Goal: Task Accomplishment & Management: Complete application form

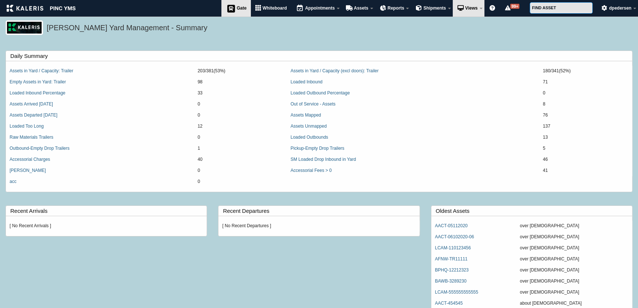
click at [237, 5] on link "Gate" at bounding box center [236, 8] width 30 height 17
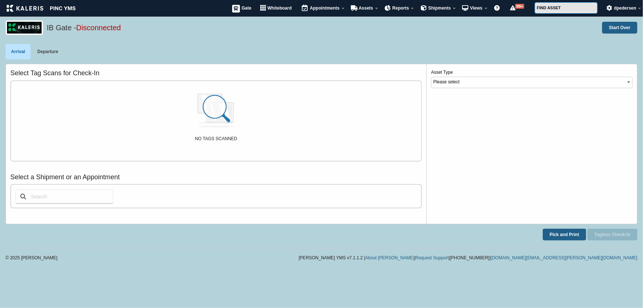
click at [68, 196] on input "text" at bounding box center [64, 196] width 98 height 15
click at [493, 85] on select "Please select Tanker CTC_Trailer Visitor Trailer Reefer Tractor" at bounding box center [531, 82] width 201 height 11
select select "1"
click at [431, 77] on select "Please select Tanker CTC_Trailer Visitor Trailer Reefer Tractor" at bounding box center [531, 82] width 201 height 11
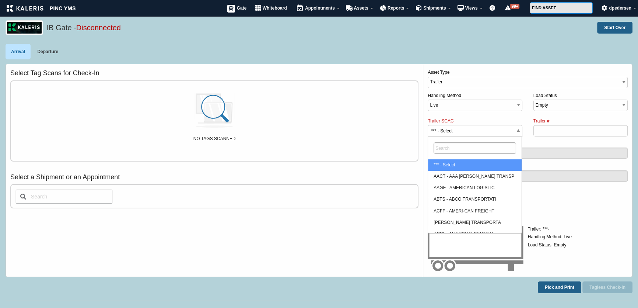
click at [473, 130] on span "*** - Select" at bounding box center [475, 131] width 94 height 12
click at [454, 118] on select "*** - Select AACT - AAA [PERSON_NAME] TRANSP AAGF - AMERICAN LOGISTIC ABTS - AB…" at bounding box center [454, 117] width 0 height 0
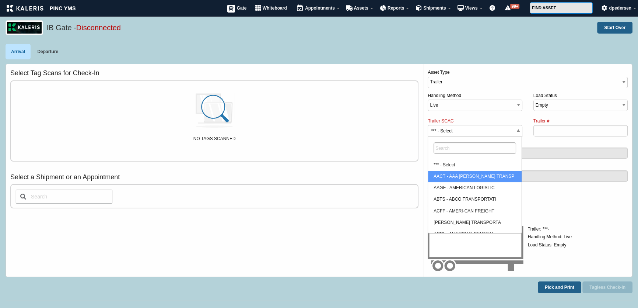
select select "AAGF"
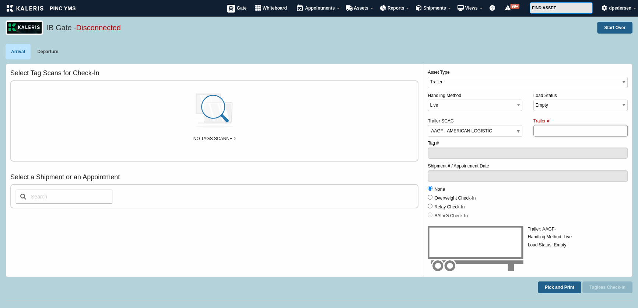
click at [551, 130] on input "Trailer #" at bounding box center [580, 130] width 94 height 11
type input "w"
type input "235q3762457"
click at [596, 285] on button "Tagless Check-In" at bounding box center [607, 287] width 50 height 12
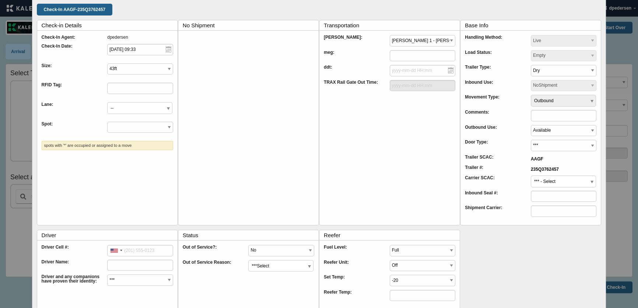
scroll to position [39, 0]
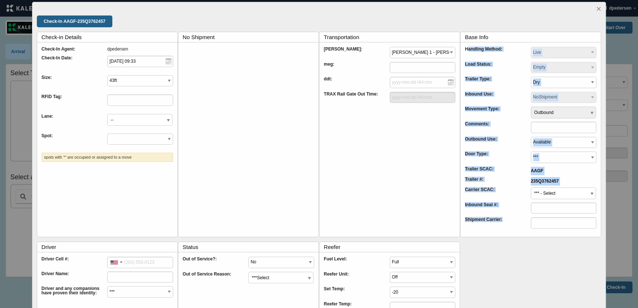
drag, startPoint x: 461, startPoint y: 51, endPoint x: 527, endPoint y: 228, distance: 189.1
click at [527, 228] on div "Handling Method: Live Drop Load Status: *** - Select Empty Loaded Unloading Loa…" at bounding box center [531, 139] width 132 height 185
click at [508, 257] on div "Check-in Details Check-In Agent: dpedersen Check-In Date: [DATE] 09:33 Size: 43…" at bounding box center [319, 179] width 565 height 294
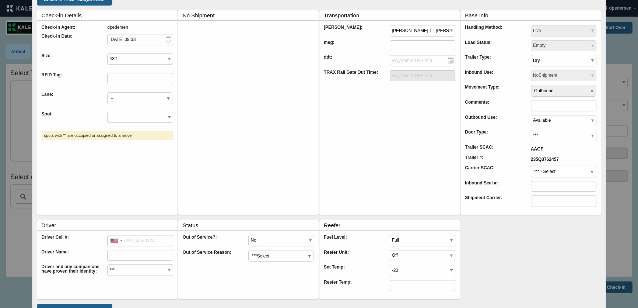
scroll to position [72, 0]
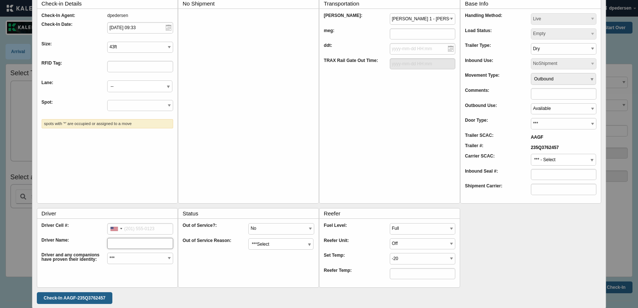
click at [140, 243] on input "text" at bounding box center [140, 243] width 66 height 11
click at [129, 254] on select "*** Yes No" at bounding box center [140, 257] width 66 height 11
drag, startPoint x: 57, startPoint y: 256, endPoint x: 66, endPoint y: 262, distance: 10.4
click at [58, 256] on div "Driver and any companions have proven their identity:" at bounding box center [75, 259] width 66 height 15
drag, startPoint x: 98, startPoint y: 258, endPoint x: 38, endPoint y: 256, distance: 60.5
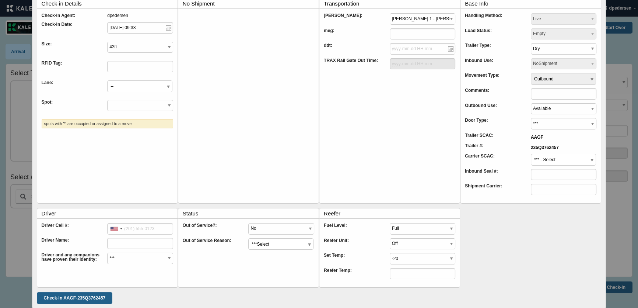
click at [38, 256] on fieldset "Driver Driver Cell #: [GEOGRAPHIC_DATA] +1 [GEOGRAPHIC_DATA] +1 [GEOGRAPHIC_DAT…" at bounding box center [107, 248] width 141 height 80
click at [87, 259] on div "Driver and any companions have proven their identity:" at bounding box center [75, 259] width 66 height 15
click at [101, 264] on div "Driver and any companions have proven their identity:" at bounding box center [75, 259] width 66 height 15
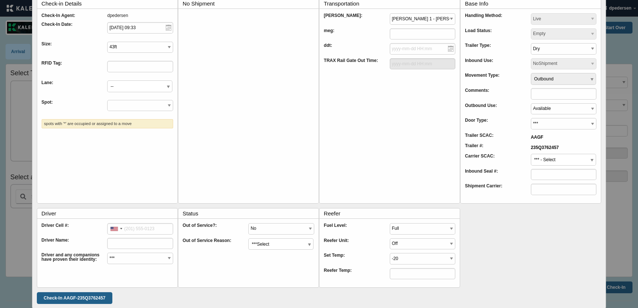
click at [44, 211] on label "Driver" at bounding box center [110, 213] width 136 height 10
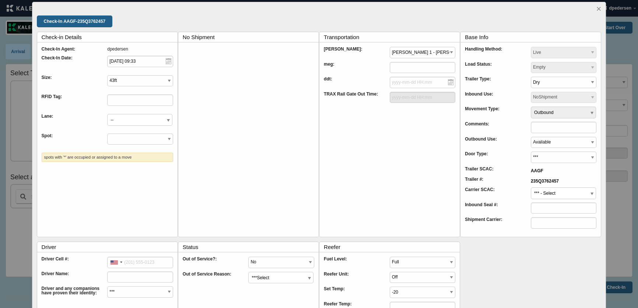
click at [597, 9] on div "Continue Check-In AAGF-235Q3762457 Check-in Details Check-In Agent: dpedersen C…" at bounding box center [319, 172] width 574 height 340
click at [596, 10] on link "×" at bounding box center [598, 8] width 5 height 9
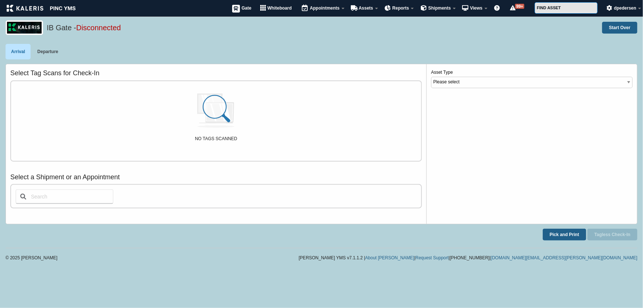
click at [47, 88] on div "NO TAGS SCANNED" at bounding box center [216, 121] width 410 height 80
click at [71, 199] on input "text" at bounding box center [64, 196] width 98 height 15
type input "1"
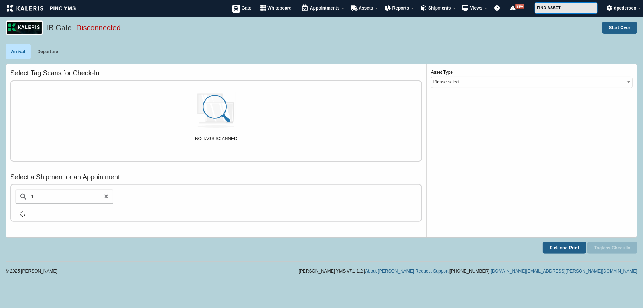
select select "1"
select select "AAGF"
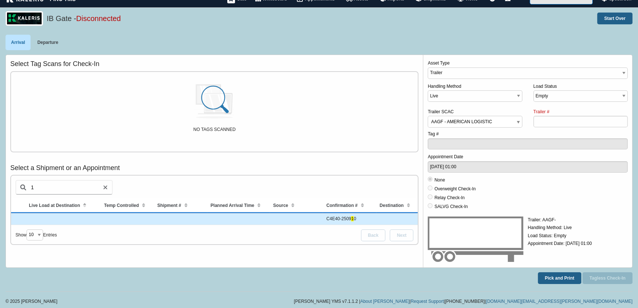
scroll to position [0, 164]
click at [42, 42] on link "Departure" at bounding box center [48, 42] width 32 height 15
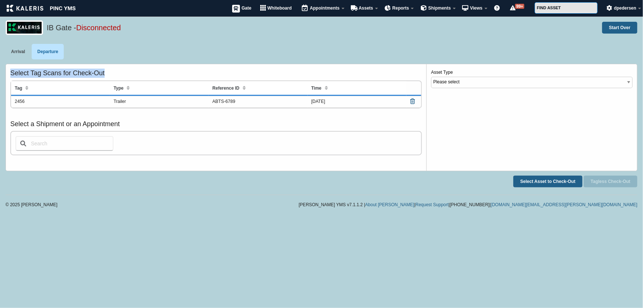
drag, startPoint x: 12, startPoint y: 73, endPoint x: 333, endPoint y: 108, distance: 322.7
click at [220, 76] on h3 "Select Tag Scans for Check-Out" at bounding box center [215, 73] width 411 height 9
click at [489, 86] on select "Please select Tanker CTC_Trailer Visitor Trailer Reefer Tractor" at bounding box center [531, 82] width 201 height 11
click at [489, 84] on select "Please select Tanker CTC_Trailer Visitor Trailer Reefer Tractor" at bounding box center [531, 82] width 201 height 11
click at [538, 178] on button "Select Asset to Check-Out" at bounding box center [547, 181] width 69 height 12
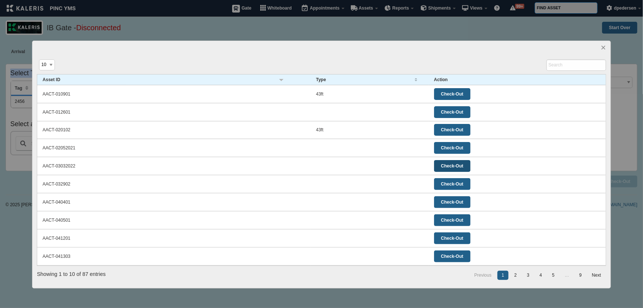
click at [451, 161] on input "Check-Out" at bounding box center [452, 166] width 36 height 12
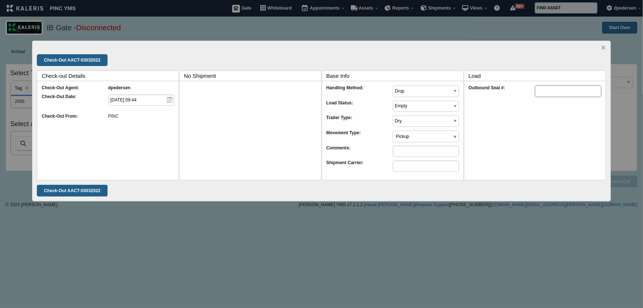
click at [543, 94] on input "text" at bounding box center [568, 90] width 66 height 11
click at [602, 48] on link "×" at bounding box center [603, 47] width 5 height 9
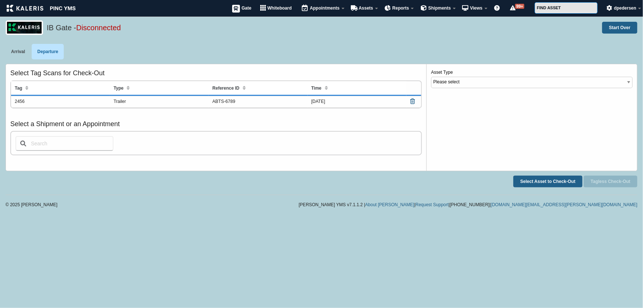
click at [67, 74] on h3 "Select Tag Scans for Check-Out" at bounding box center [215, 73] width 411 height 9
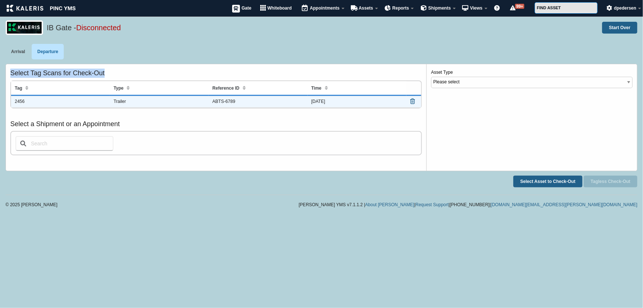
click at [184, 102] on td "Trailer" at bounding box center [159, 101] width 99 height 11
type input "ABTS-6789"
select select "1"
select select "ABTS"
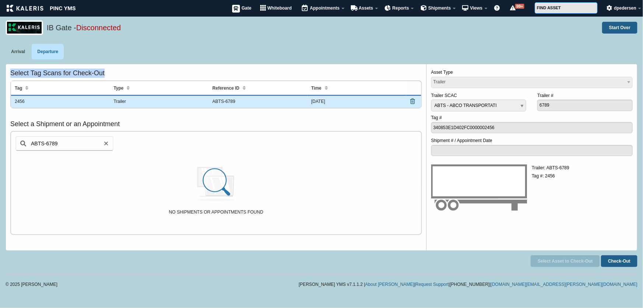
drag, startPoint x: 10, startPoint y: 73, endPoint x: 105, endPoint y: 71, distance: 94.7
click at [105, 71] on h3 "Select Tag Scans for Check-Out" at bounding box center [215, 73] width 411 height 9
click at [13, 74] on h3 "Select Tag Scans for Check-Out" at bounding box center [215, 73] width 411 height 9
click at [14, 50] on link "Arrival" at bounding box center [18, 51] width 25 height 15
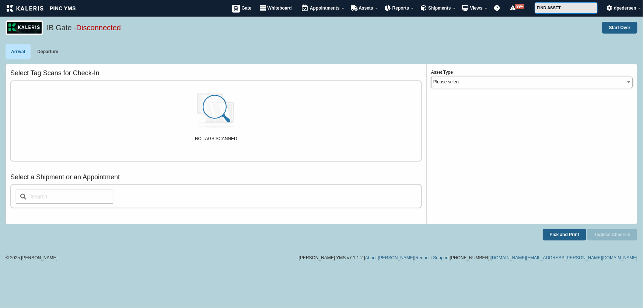
click at [500, 87] on select "Please select Tanker CTC_Trailer Visitor Trailer Reefer Tractor" at bounding box center [531, 82] width 201 height 11
select select "1"
click at [431, 77] on select "Please select Tanker CTC_Trailer Visitor Trailer Reefer Tractor" at bounding box center [531, 82] width 201 height 11
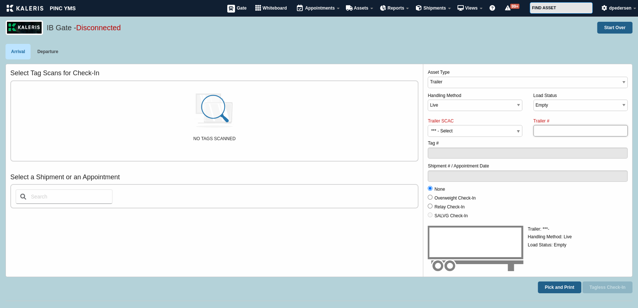
click at [548, 130] on input "Trailer #" at bounding box center [580, 130] width 94 height 11
type input "23512352345"
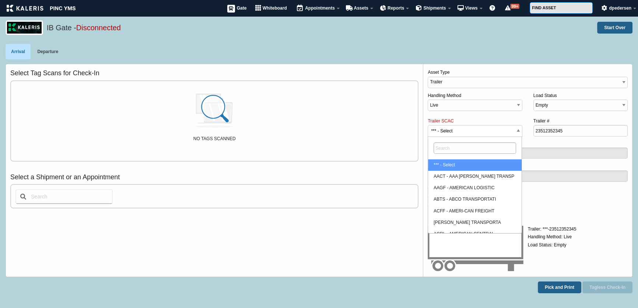
click at [509, 129] on span "*** - Select" at bounding box center [475, 131] width 94 height 12
click at [454, 118] on select "*** - Select AACT - AAA [PERSON_NAME] TRANSP AAGF - AMERICAN LOGISTIC ABTS - AB…" at bounding box center [454, 117] width 0 height 0
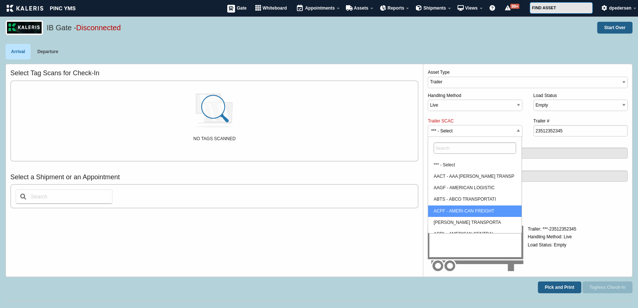
select select "ACFF"
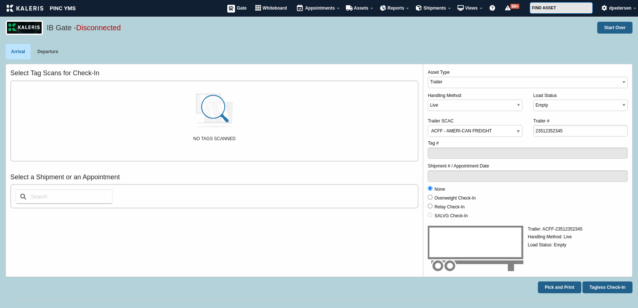
click at [70, 195] on input "text" at bounding box center [63, 196] width 97 height 15
click at [47, 173] on h3 "Select a Shipment or an Appointment" at bounding box center [214, 176] width 408 height 9
click at [92, 176] on h3 "Select a Shipment or an Appointment" at bounding box center [214, 176] width 408 height 9
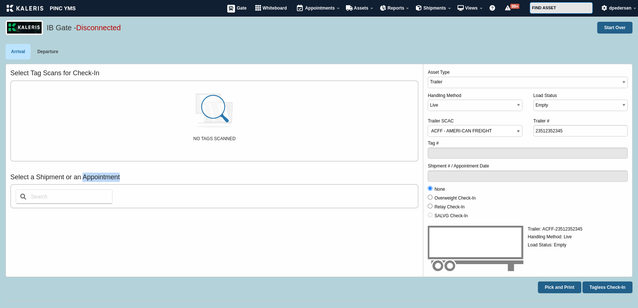
click at [92, 176] on h3 "Select a Shipment or an Appointment" at bounding box center [214, 176] width 408 height 9
click at [57, 175] on h3 "Select a Shipment or an Appointment" at bounding box center [214, 176] width 408 height 9
click at [85, 177] on h3 "Select a Shipment or an Appointment" at bounding box center [214, 176] width 408 height 9
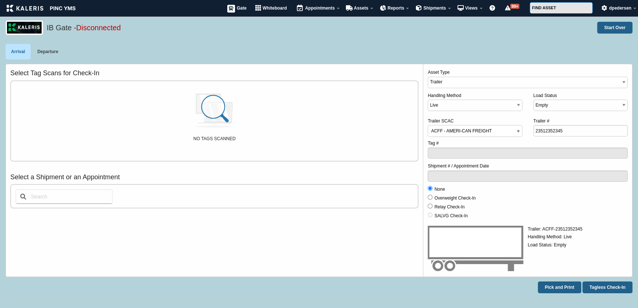
click at [49, 170] on div "Select Tag Scans for Check-In NO TAGS SCANNED" at bounding box center [214, 121] width 408 height 104
click at [49, 176] on h3 "Select a Shipment or an Appointment" at bounding box center [214, 176] width 408 height 9
click at [81, 176] on h3 "Select a Shipment or an Appointment" at bounding box center [214, 176] width 408 height 9
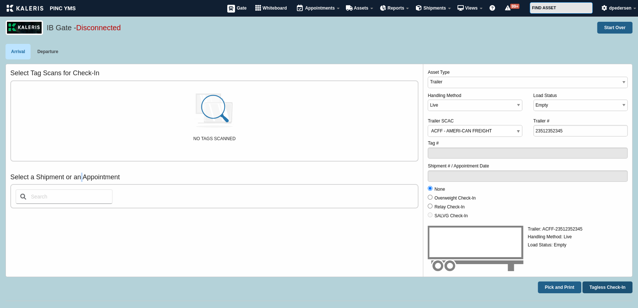
click at [607, 289] on button "Tagless Check-In" at bounding box center [607, 287] width 50 height 12
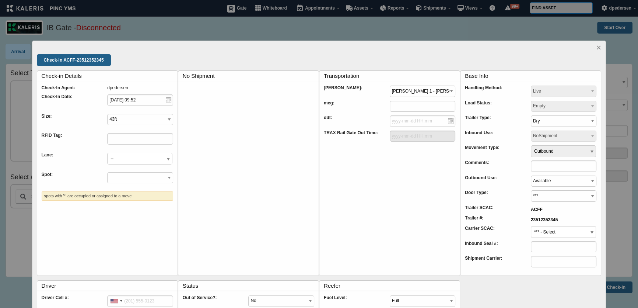
click at [472, 77] on label "Base Info" at bounding box center [533, 76] width 136 height 10
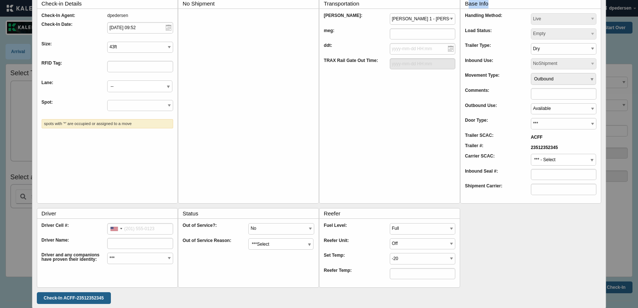
scroll to position [39, 0]
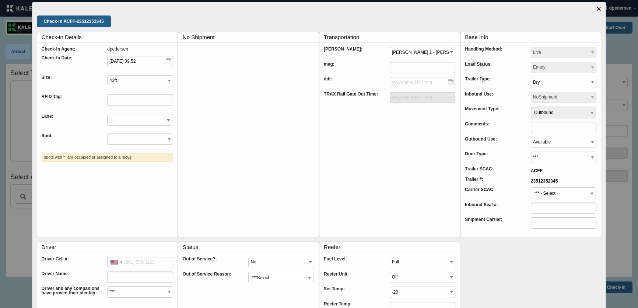
click at [596, 10] on link "×" at bounding box center [598, 8] width 5 height 9
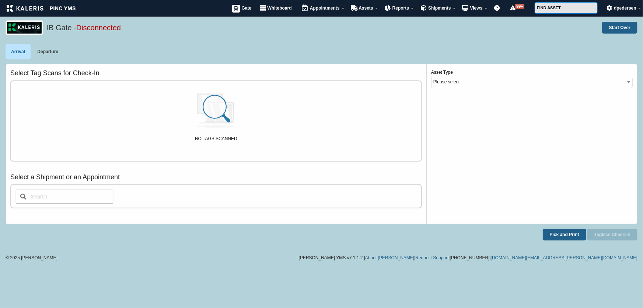
click at [69, 189] on input "text" at bounding box center [64, 196] width 98 height 15
click at [49, 180] on h3 "Select a Shipment or an Appointment" at bounding box center [215, 176] width 411 height 9
click at [107, 179] on h3 "Select a Shipment or an Appointment" at bounding box center [215, 176] width 411 height 9
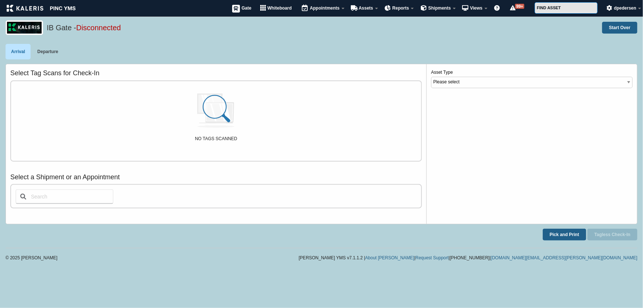
click at [55, 177] on h3 "Select a Shipment or an Appointment" at bounding box center [215, 176] width 411 height 9
click at [91, 178] on h3 "Select a Shipment or an Appointment" at bounding box center [215, 176] width 411 height 9
click at [49, 172] on h3 "Select a Shipment or an Appointment" at bounding box center [215, 176] width 411 height 9
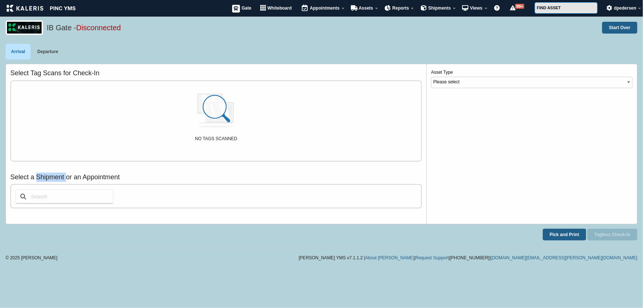
click at [49, 172] on h3 "Select a Shipment or an Appointment" at bounding box center [215, 176] width 411 height 9
click at [101, 180] on h3 "Select a Shipment or an Appointment" at bounding box center [215, 176] width 411 height 9
click at [52, 180] on h3 "Select a Shipment or an Appointment" at bounding box center [215, 176] width 411 height 9
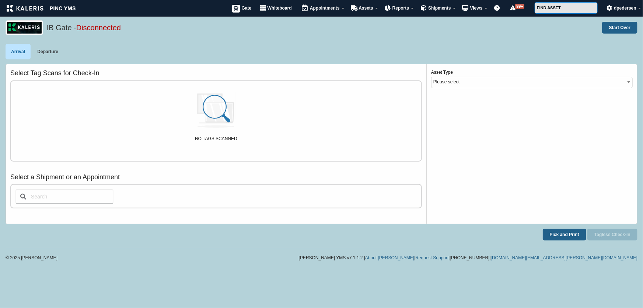
click at [110, 178] on h3 "Select a Shipment or an Appointment" at bounding box center [215, 176] width 411 height 9
click at [53, 176] on h3 "Select a Shipment or an Appointment" at bounding box center [215, 176] width 411 height 9
click at [111, 175] on h3 "Select a Shipment or an Appointment" at bounding box center [215, 176] width 411 height 9
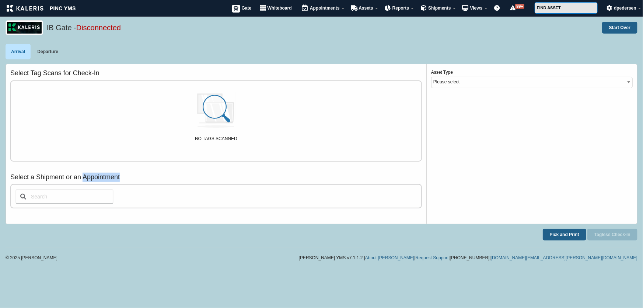
click at [111, 175] on h3 "Select a Shipment or an Appointment" at bounding box center [215, 176] width 411 height 9
click at [43, 178] on h3 "Select a Shipment or an Appointment" at bounding box center [215, 176] width 411 height 9
click at [44, 178] on h3 "Select a Shipment or an Appointment" at bounding box center [215, 176] width 411 height 9
click at [86, 177] on h3 "Select a Shipment or an Appointment" at bounding box center [215, 176] width 411 height 9
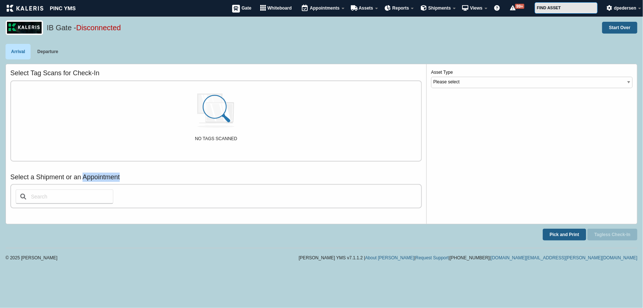
click at [86, 177] on h3 "Select a Shipment or an Appointment" at bounding box center [215, 176] width 411 height 9
click at [46, 174] on h3 "Select a Shipment or an Appointment" at bounding box center [215, 176] width 411 height 9
click at [94, 176] on h3 "Select a Shipment or an Appointment" at bounding box center [215, 176] width 411 height 9
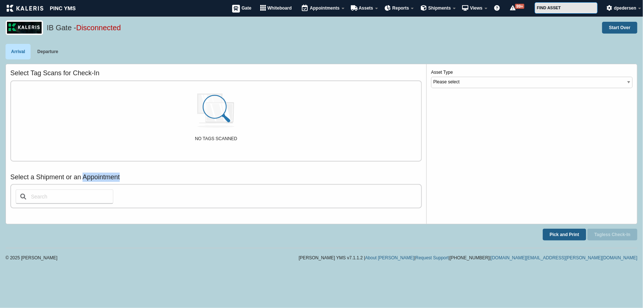
click at [109, 175] on h3 "Select a Shipment or an Appointment" at bounding box center [215, 176] width 411 height 9
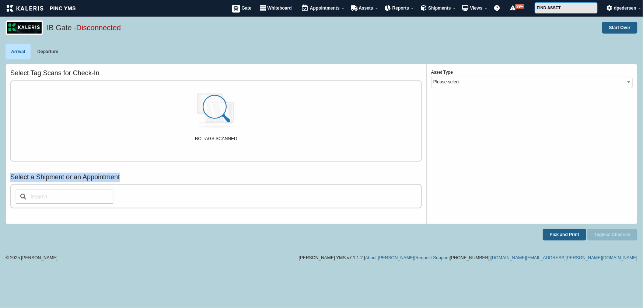
click at [109, 175] on h3 "Select a Shipment or an Appointment" at bounding box center [215, 176] width 411 height 9
click at [104, 175] on h3 "Select a Shipment or an Appointment" at bounding box center [215, 176] width 411 height 9
click at [58, 178] on h3 "Select a Shipment or an Appointment" at bounding box center [215, 176] width 411 height 9
click at [66, 195] on input "text" at bounding box center [64, 196] width 98 height 15
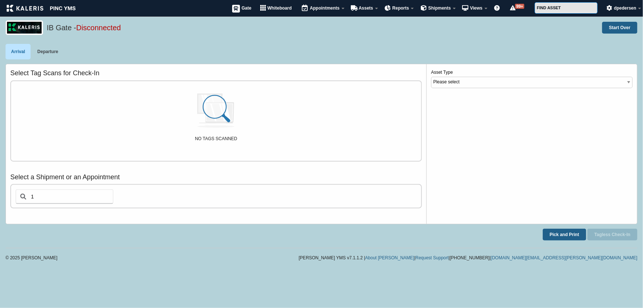
type input "1"
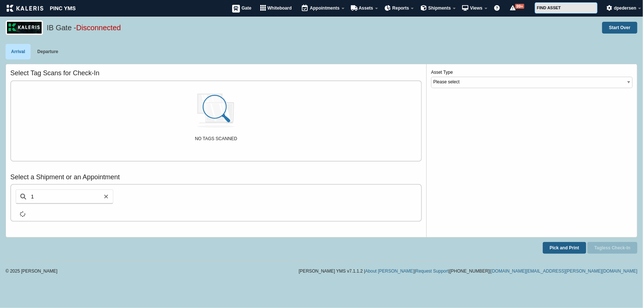
select select "1"
select select "AAGF"
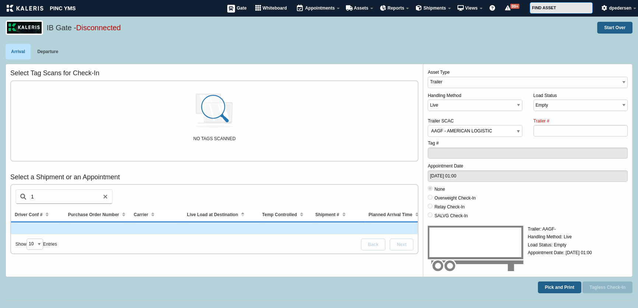
click at [96, 228] on td at bounding box center [97, 227] width 66 height 11
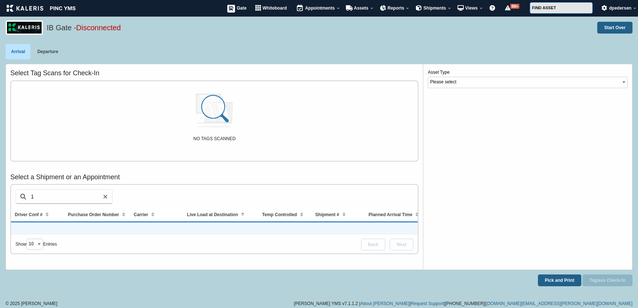
click at [118, 230] on td at bounding box center [97, 227] width 66 height 11
select select "1"
select select "AAGF"
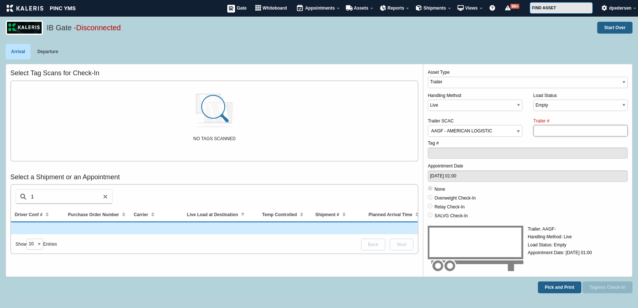
click at [549, 132] on input "Trailer #" at bounding box center [580, 130] width 94 height 11
type input "1234235"
click at [571, 129] on input "1234235" at bounding box center [580, 130] width 94 height 11
